Goal: Obtain resource: Download file/media

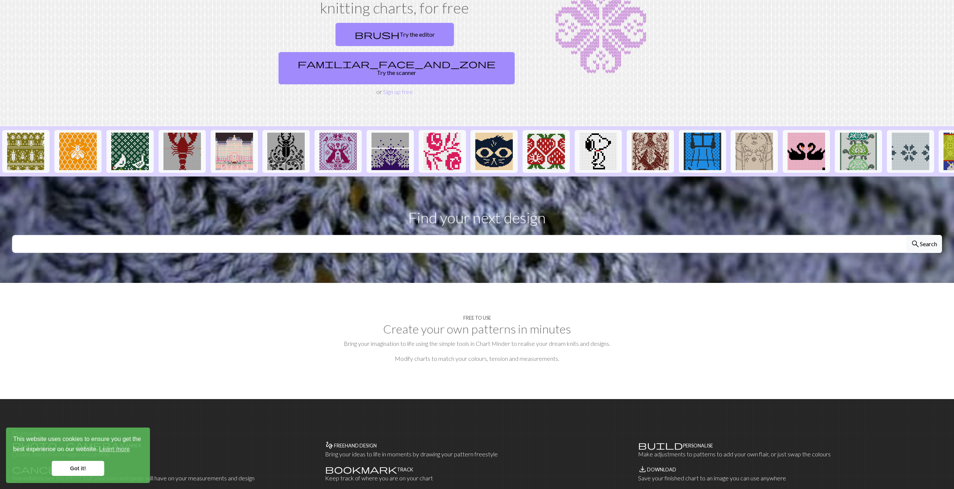
scroll to position [37, 0]
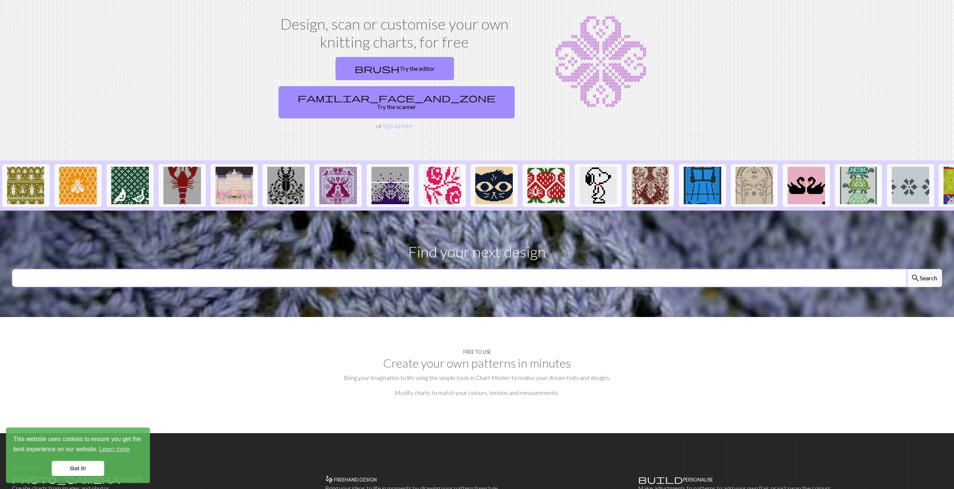
click at [129, 269] on input "text" at bounding box center [459, 278] width 894 height 18
type input "star"
click at [906, 269] on button "search Search" at bounding box center [924, 278] width 36 height 18
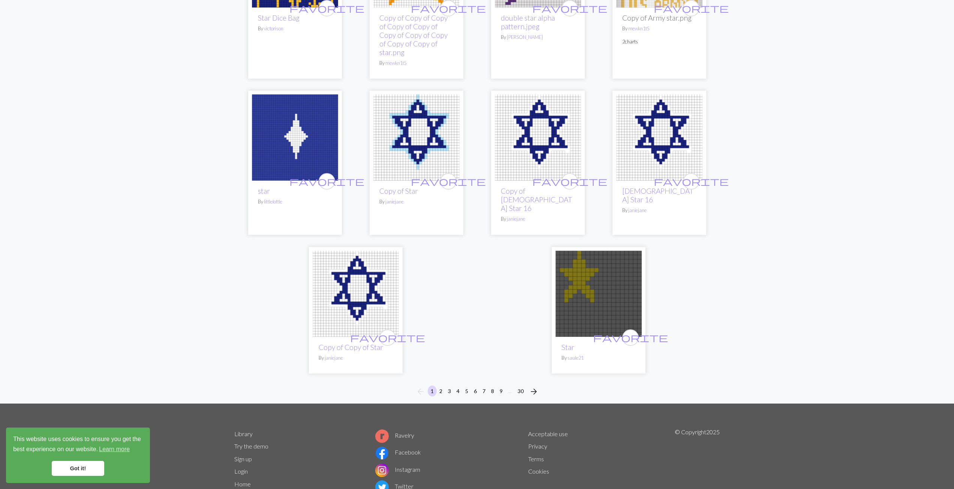
scroll to position [1806, 0]
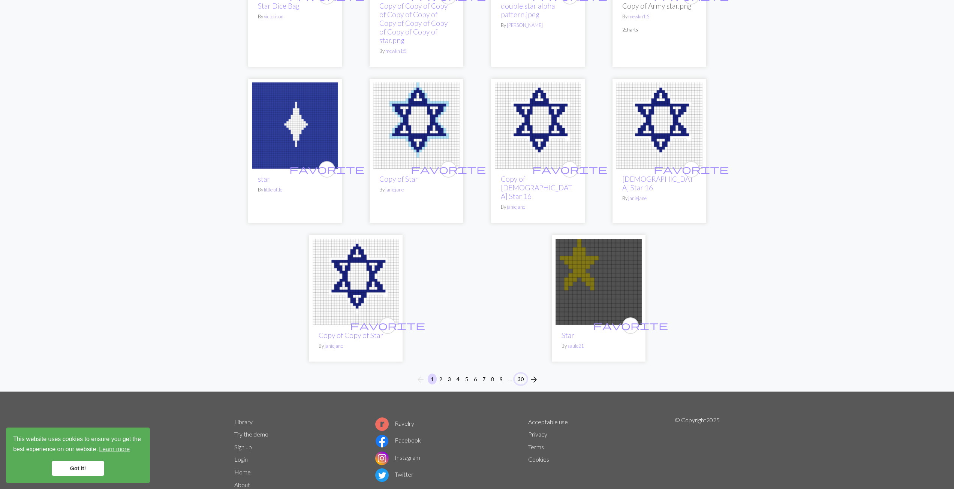
click at [520, 374] on button "30" at bounding box center [521, 379] width 12 height 11
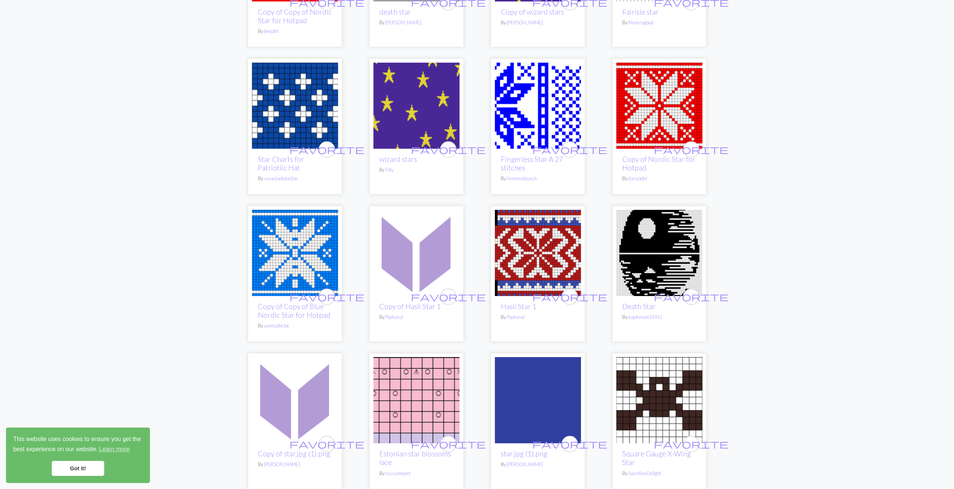
scroll to position [487, 0]
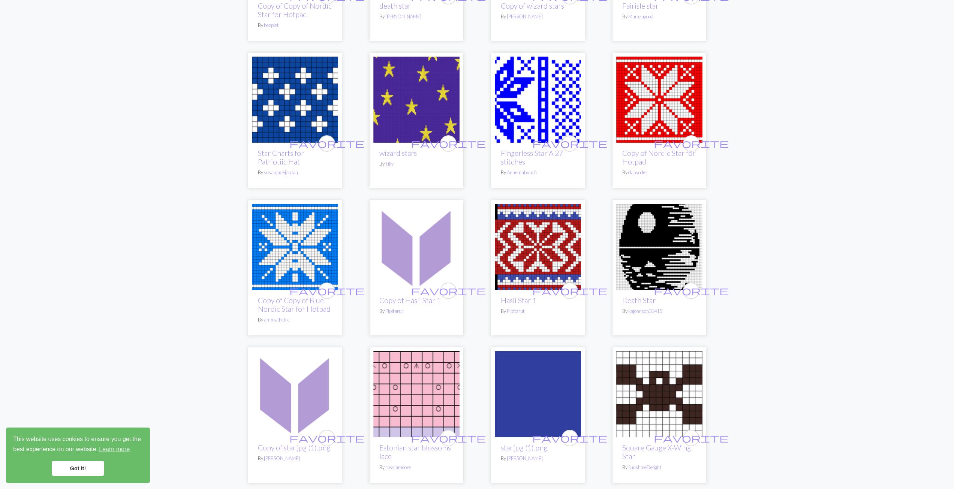
click at [293, 256] on img at bounding box center [295, 247] width 86 height 86
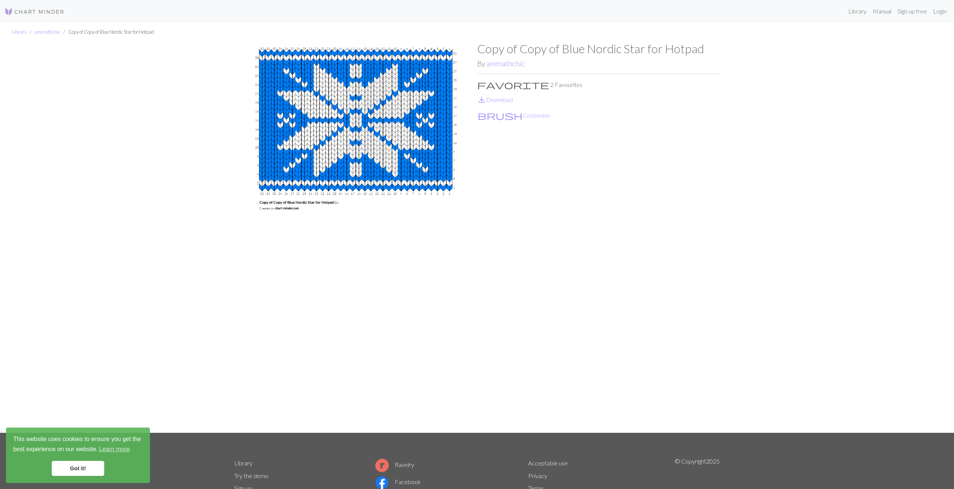
click at [362, 166] on img at bounding box center [355, 237] width 243 height 391
drag, startPoint x: 346, startPoint y: 166, endPoint x: 333, endPoint y: 166, distance: 12.7
click at [333, 166] on img at bounding box center [355, 237] width 243 height 391
click at [504, 99] on link "save_alt Download" at bounding box center [495, 99] width 36 height 7
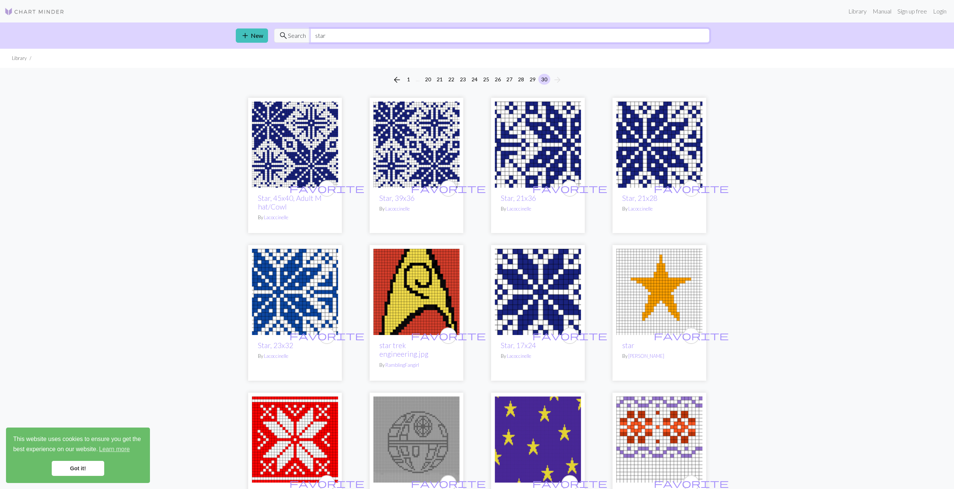
drag, startPoint x: 325, startPoint y: 36, endPoint x: 313, endPoint y: 36, distance: 12.7
click at [313, 36] on input "star" at bounding box center [509, 35] width 399 height 14
type input "deer"
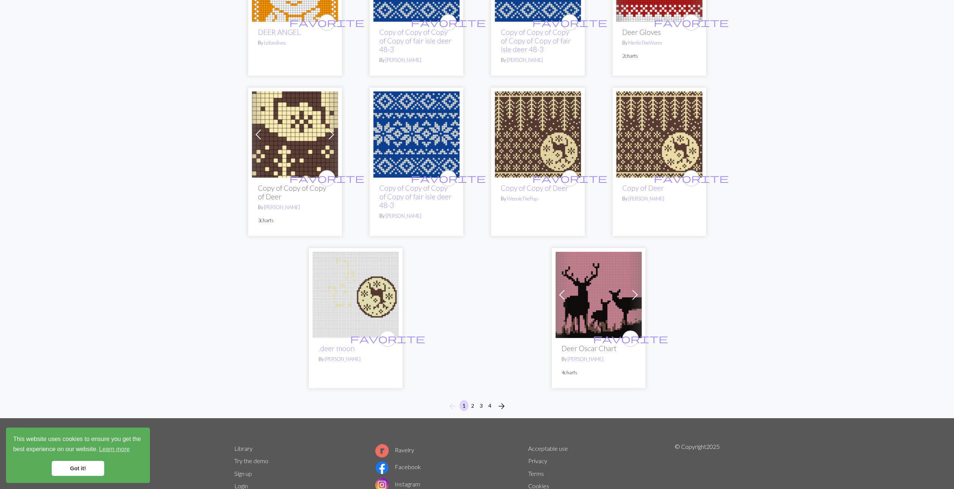
scroll to position [1789, 0]
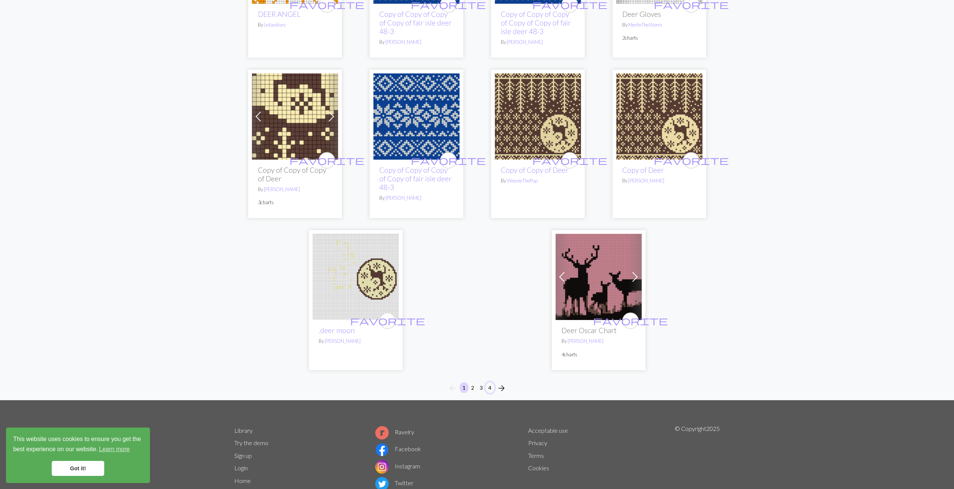
click at [490, 382] on button "4" at bounding box center [489, 387] width 9 height 11
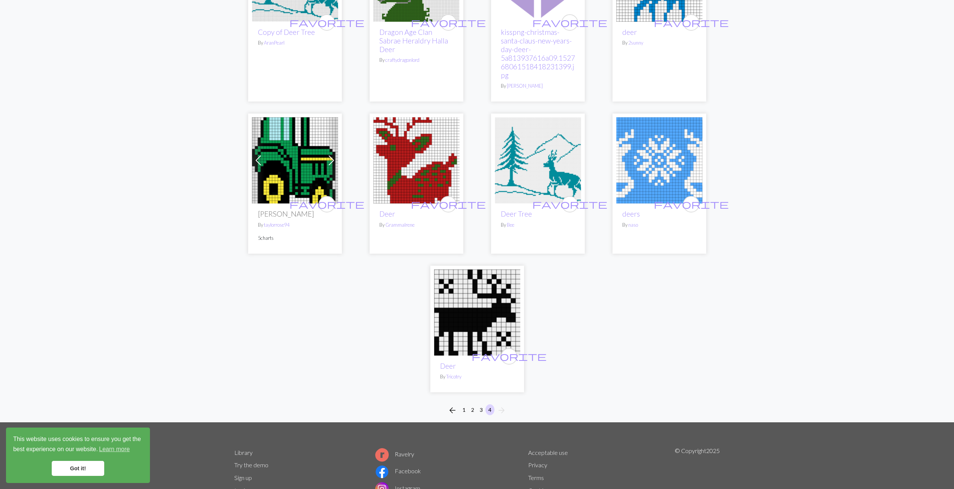
scroll to position [637, 0]
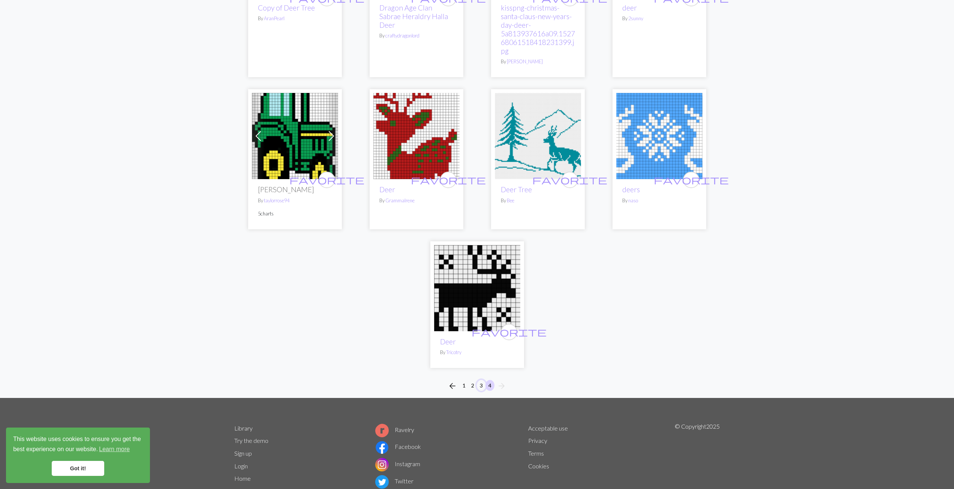
click at [483, 385] on button "3" at bounding box center [481, 385] width 9 height 11
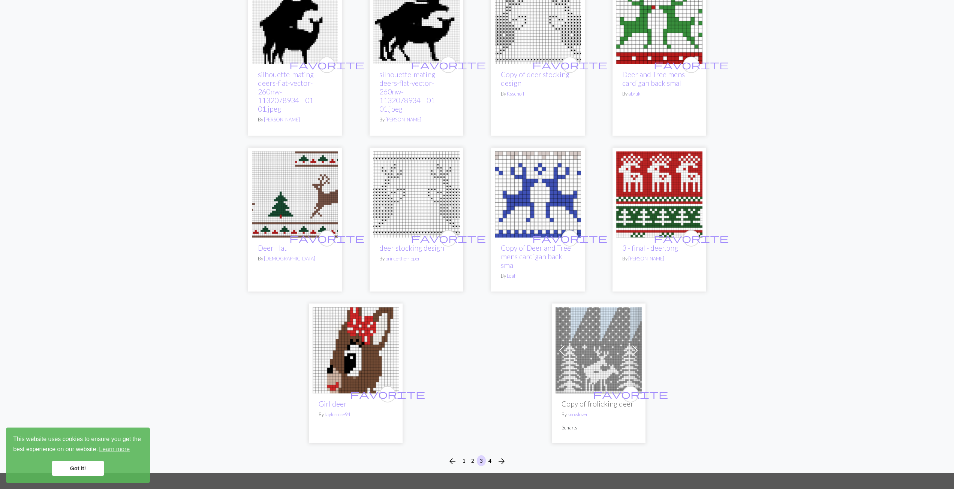
scroll to position [1724, 0]
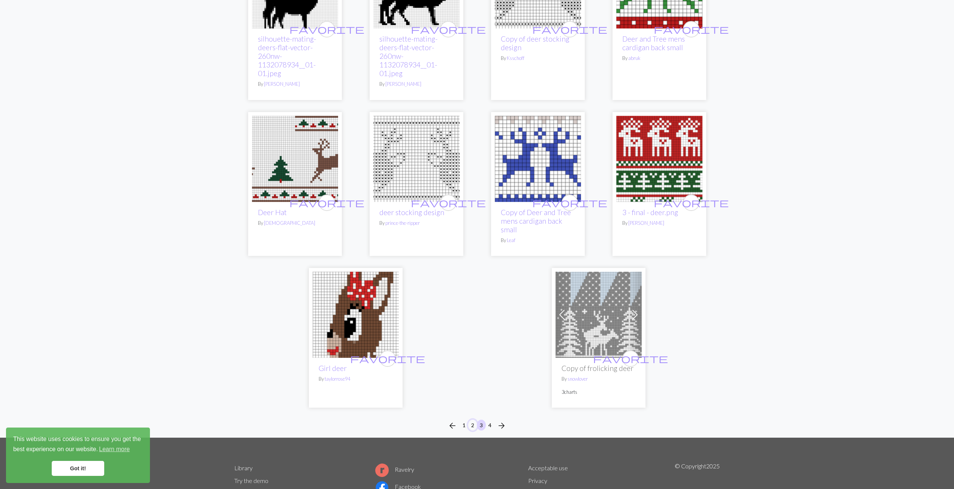
click at [472, 420] on button "2" at bounding box center [472, 425] width 9 height 11
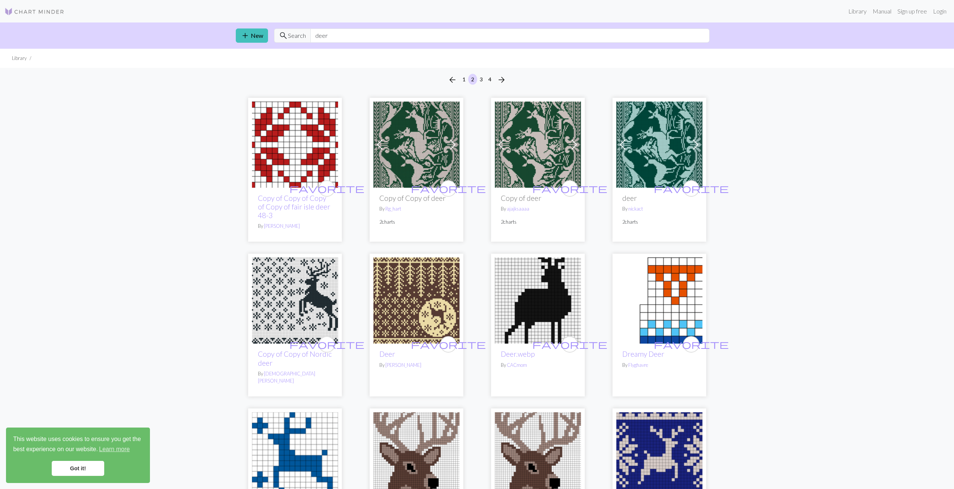
click at [21, 60] on li "Library" at bounding box center [19, 58] width 15 height 7
click at [855, 15] on link "Library" at bounding box center [857, 11] width 24 height 15
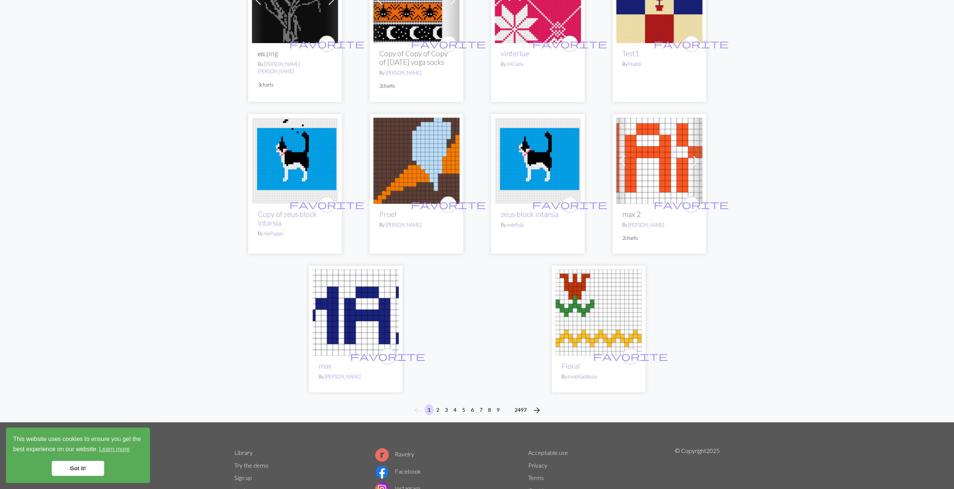
scroll to position [1762, 0]
